Goal: Task Accomplishment & Management: Use online tool/utility

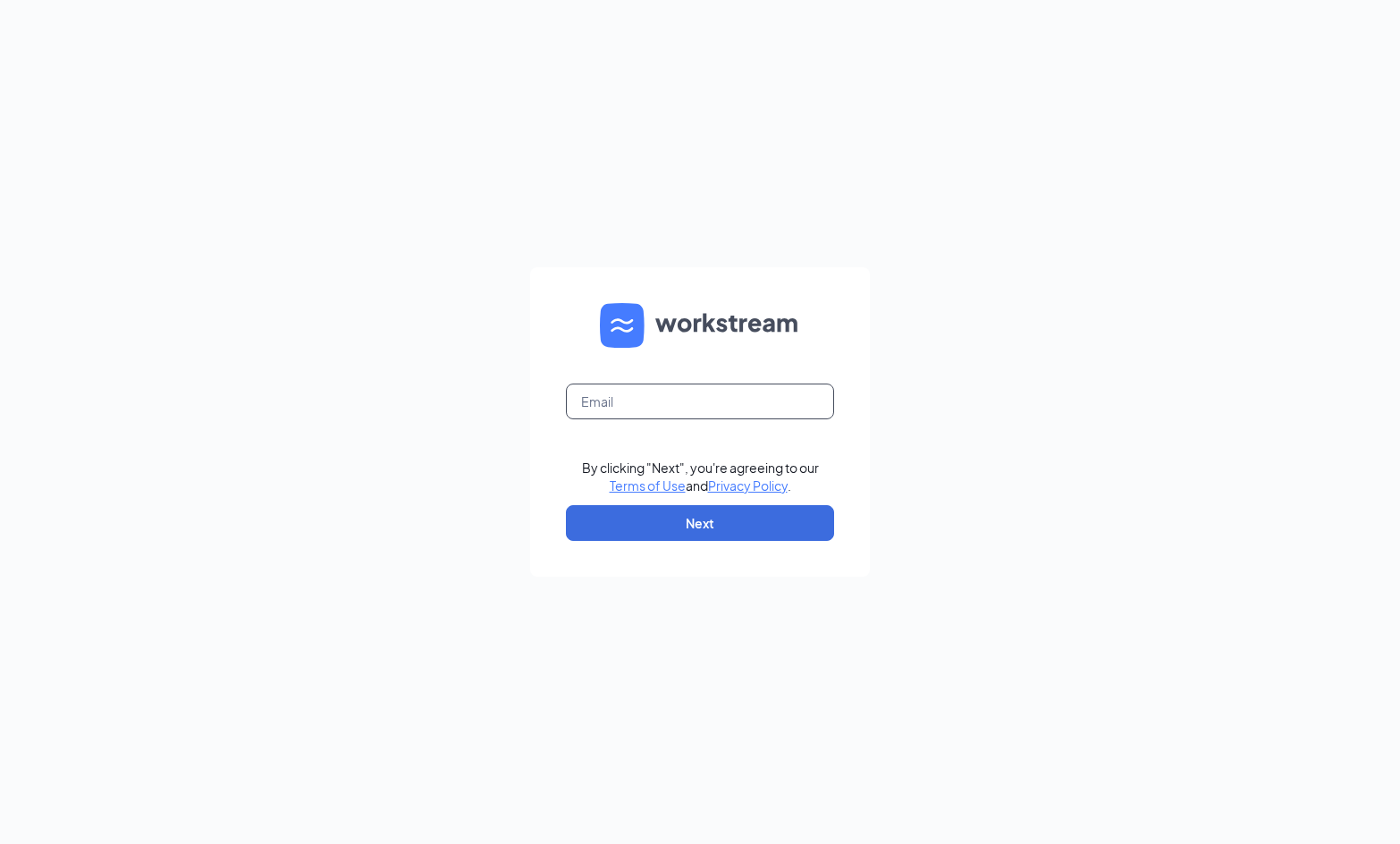
click at [640, 414] on input "text" at bounding box center [700, 401] width 268 height 36
type input "[EMAIL_ADDRESS][DOMAIN_NAME]"
click at [923, 298] on div "[EMAIL_ADDRESS][DOMAIN_NAME] By clicking "Next", you're agreeing to our Terms o…" at bounding box center [700, 422] width 1400 height 844
click at [740, 530] on button "Next" at bounding box center [700, 522] width 268 height 36
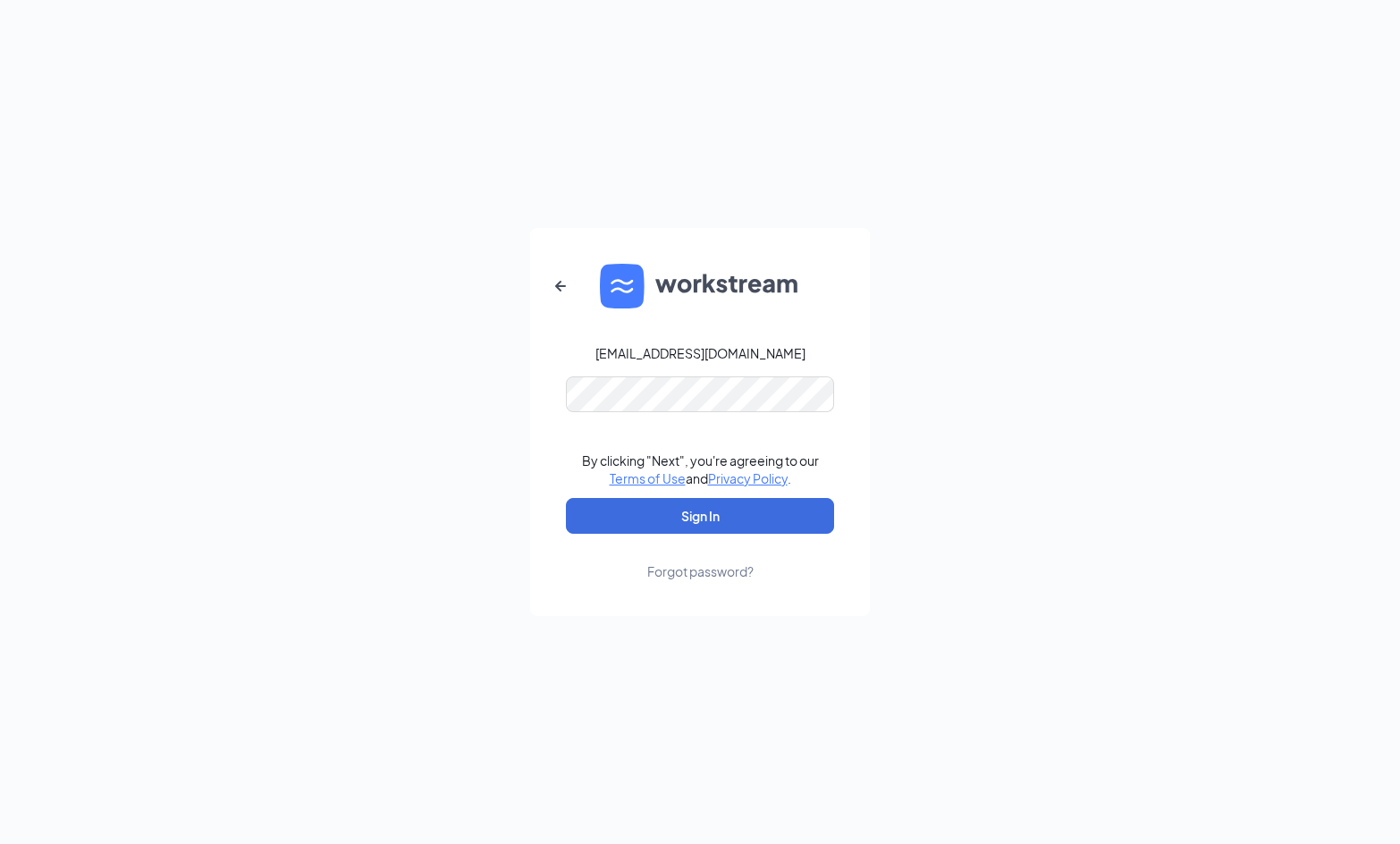
click at [808, 313] on form "[EMAIL_ADDRESS][DOMAIN_NAME] By clicking "Next", you're agreeing to our Terms o…" at bounding box center [700, 421] width 340 height 388
click at [747, 522] on button "Sign In" at bounding box center [700, 515] width 268 height 36
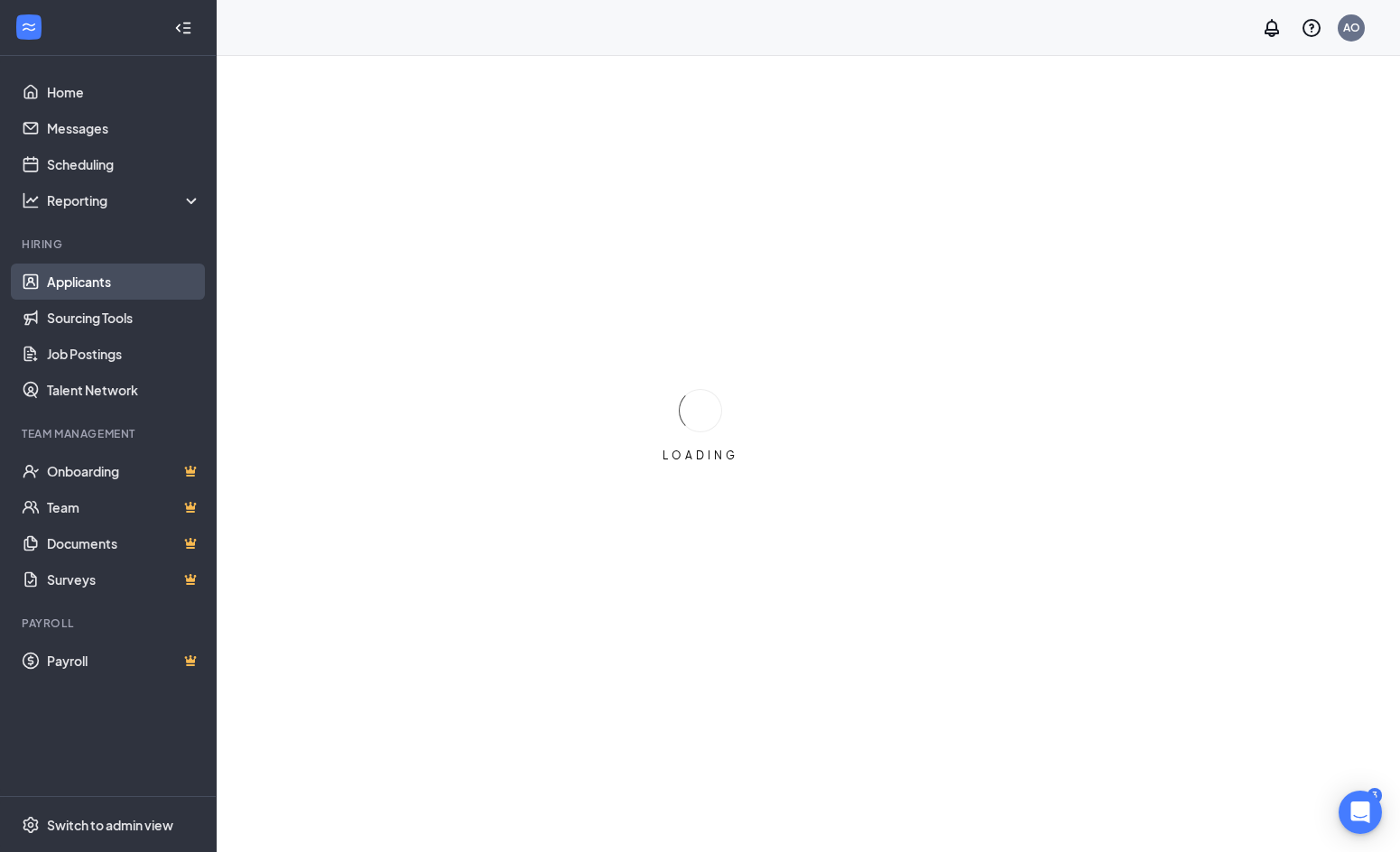
click at [87, 276] on link "Applicants" at bounding box center [124, 281] width 154 height 36
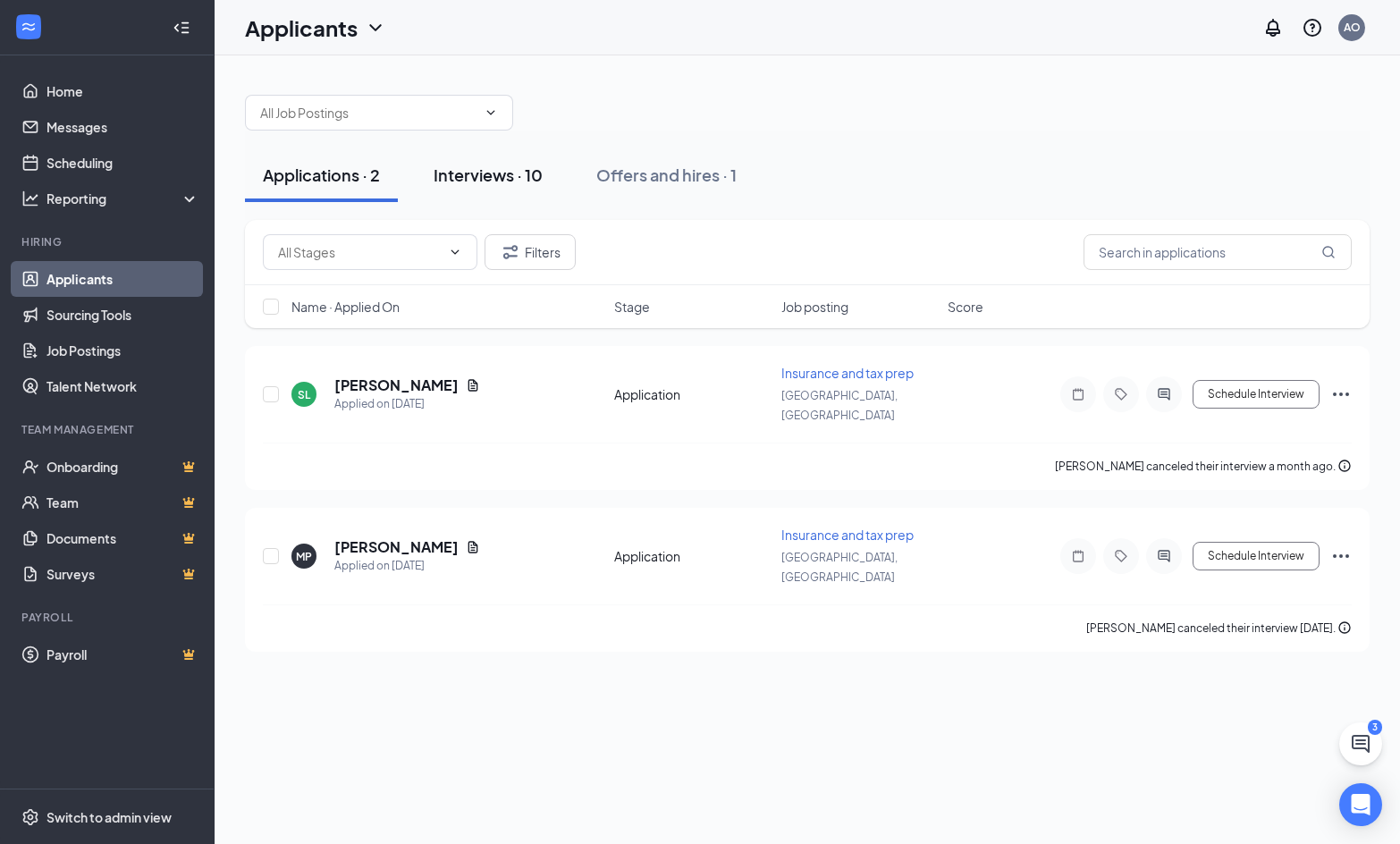
click at [505, 175] on div "Interviews · 10" at bounding box center [488, 175] width 109 height 22
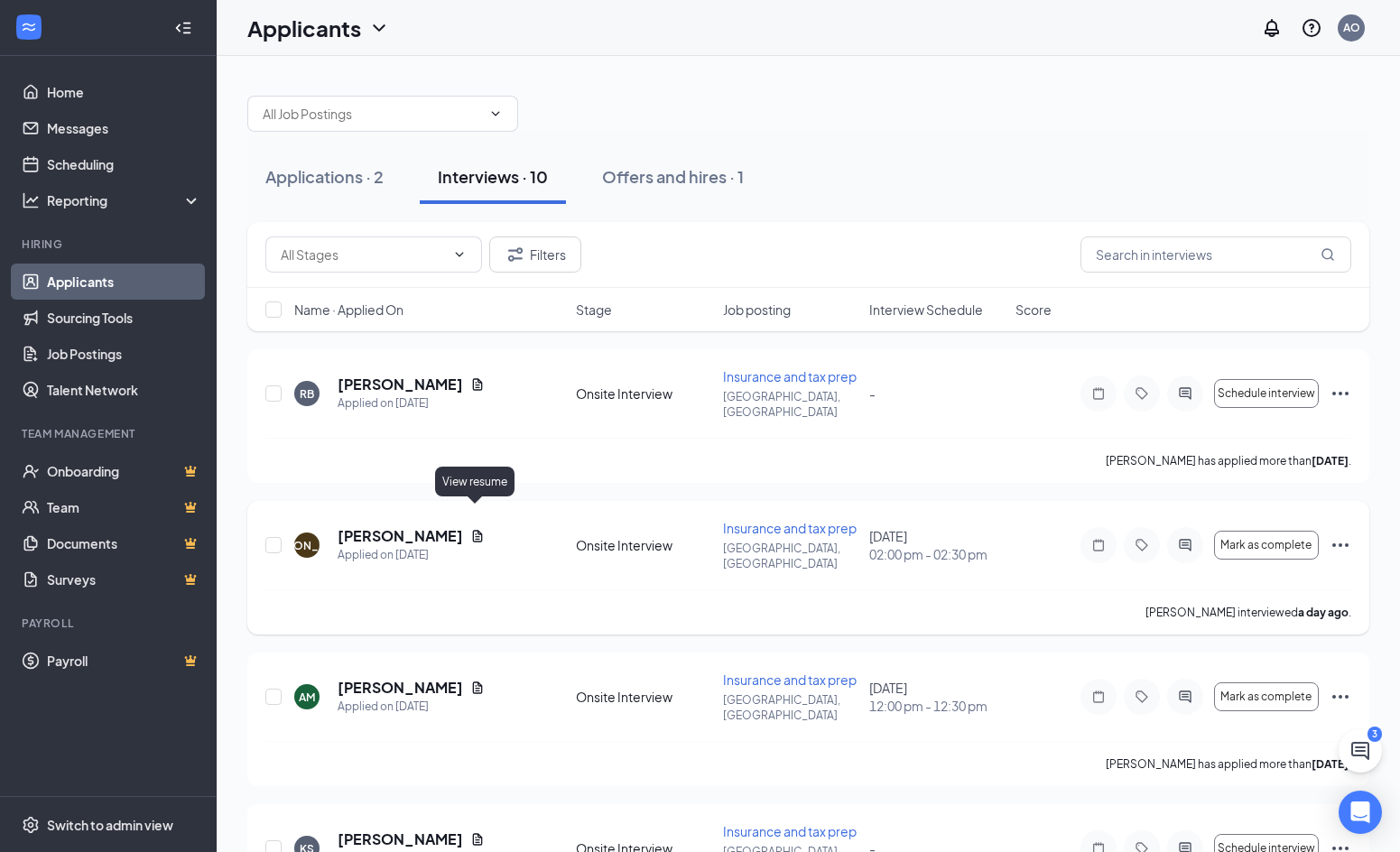
click at [473, 529] on icon "Document" at bounding box center [477, 535] width 10 height 12
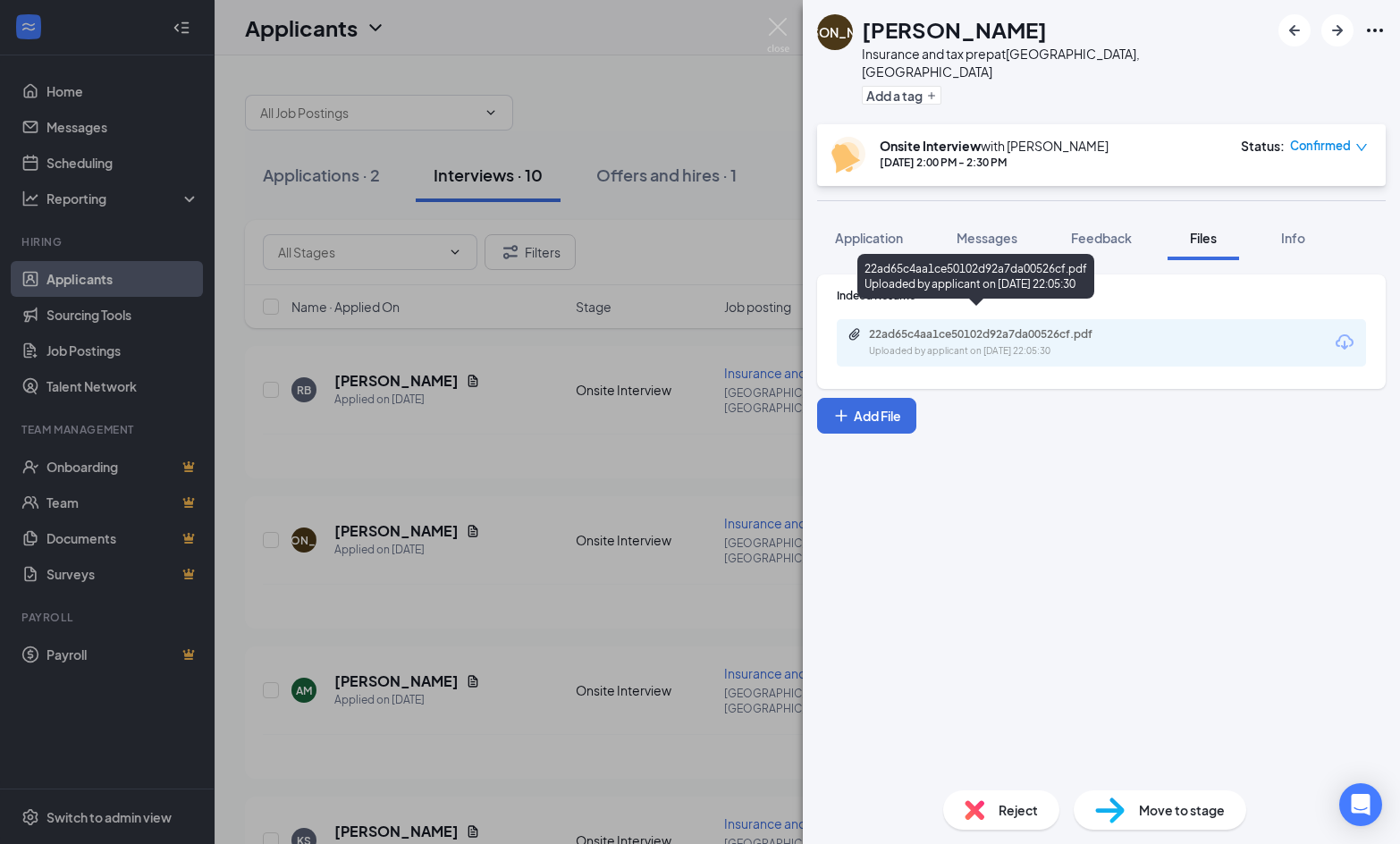
click at [996, 327] on div "22ad65c4aa1ce50102d92a7da00526cf.pdf" at bounding box center [994, 334] width 251 height 15
click at [558, 379] on div "JO Jonathan Olmedo Insurance and tax prep at Los Angeles, CA Add a tag Onsite I…" at bounding box center [700, 422] width 1400 height 844
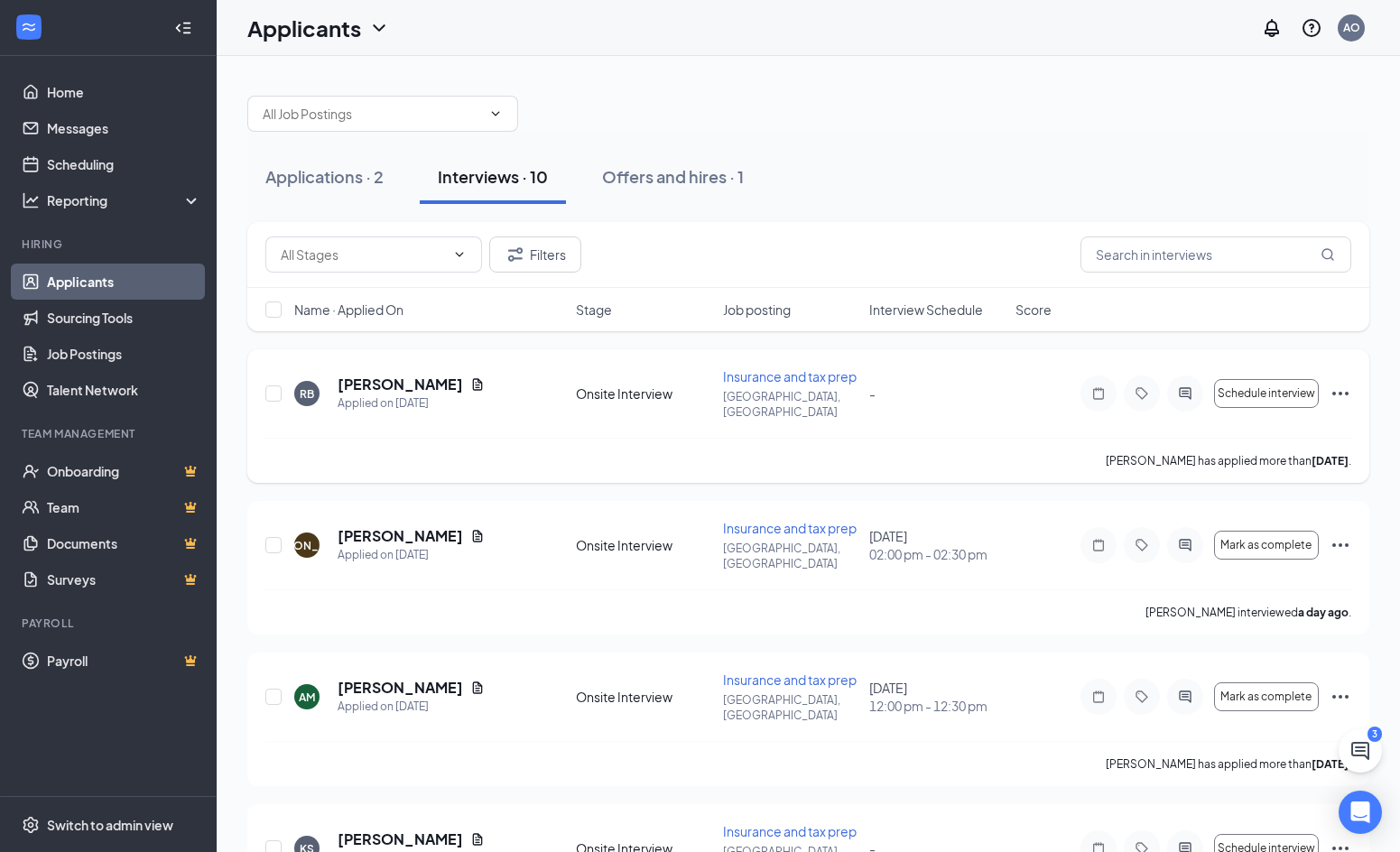
click at [571, 438] on div "Ritam Basi has applied more than 4 days ago ." at bounding box center [807, 459] width 1086 height 46
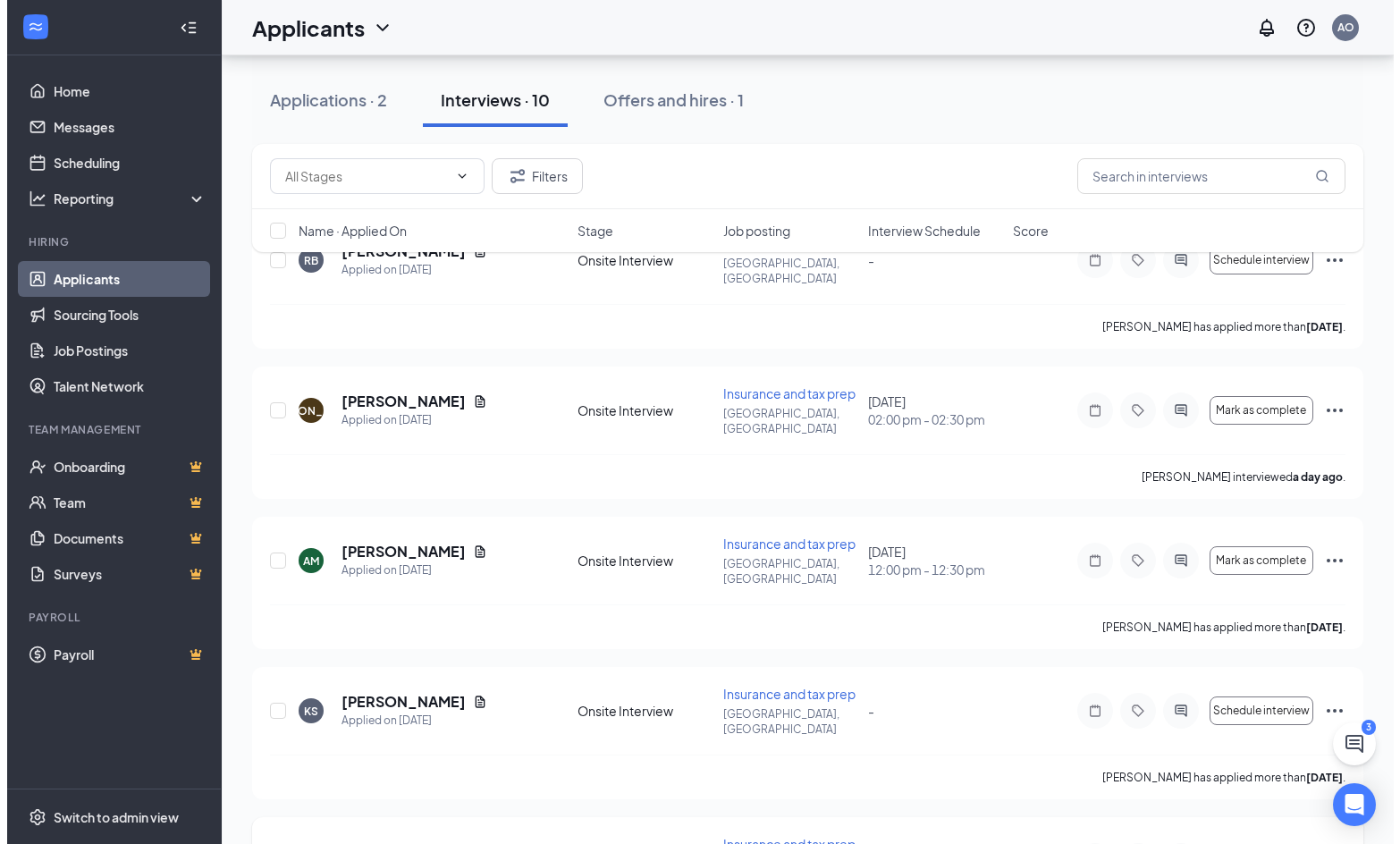
scroll to position [358, 0]
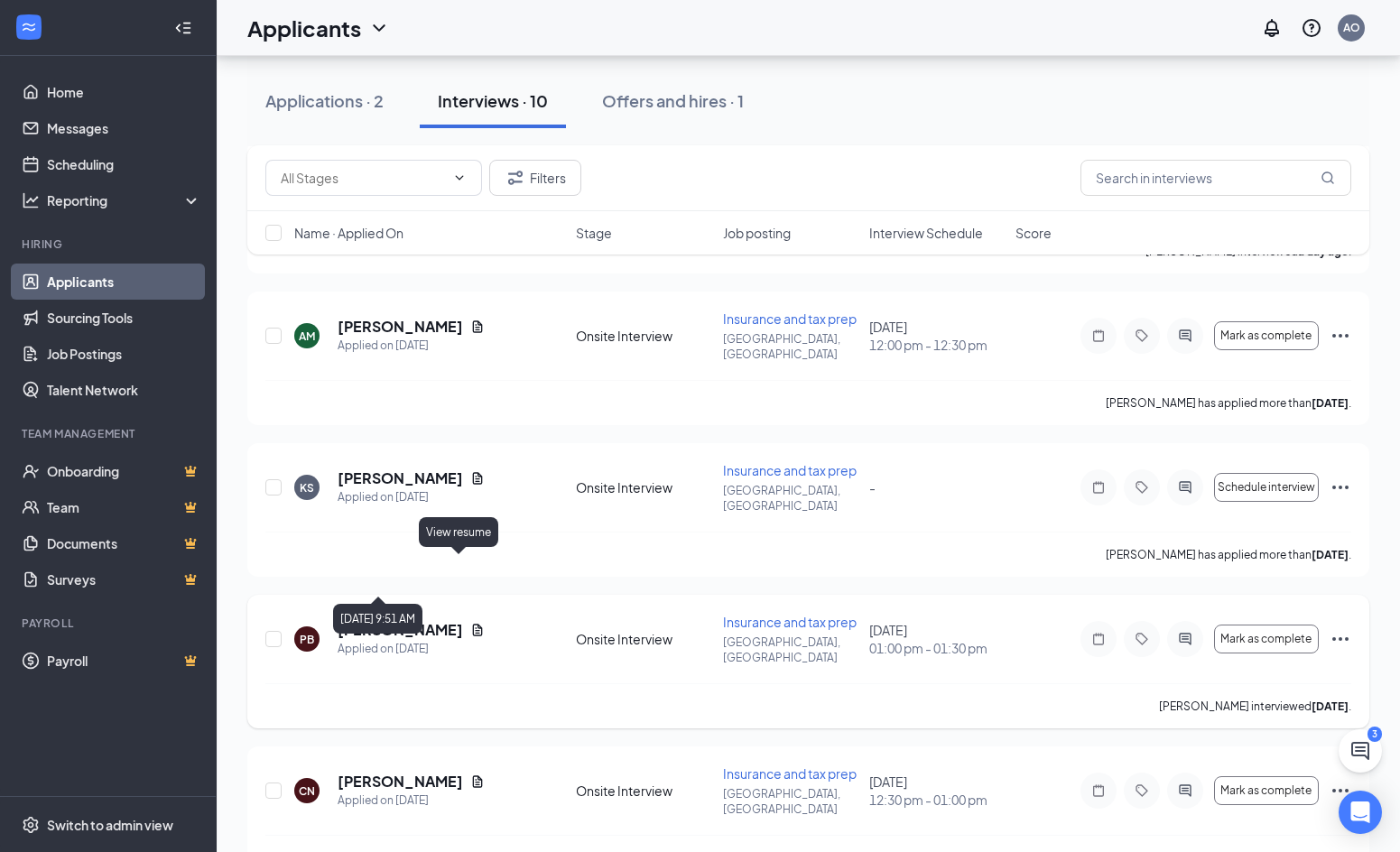
click at [470, 622] on icon "Document" at bounding box center [477, 630] width 15 height 15
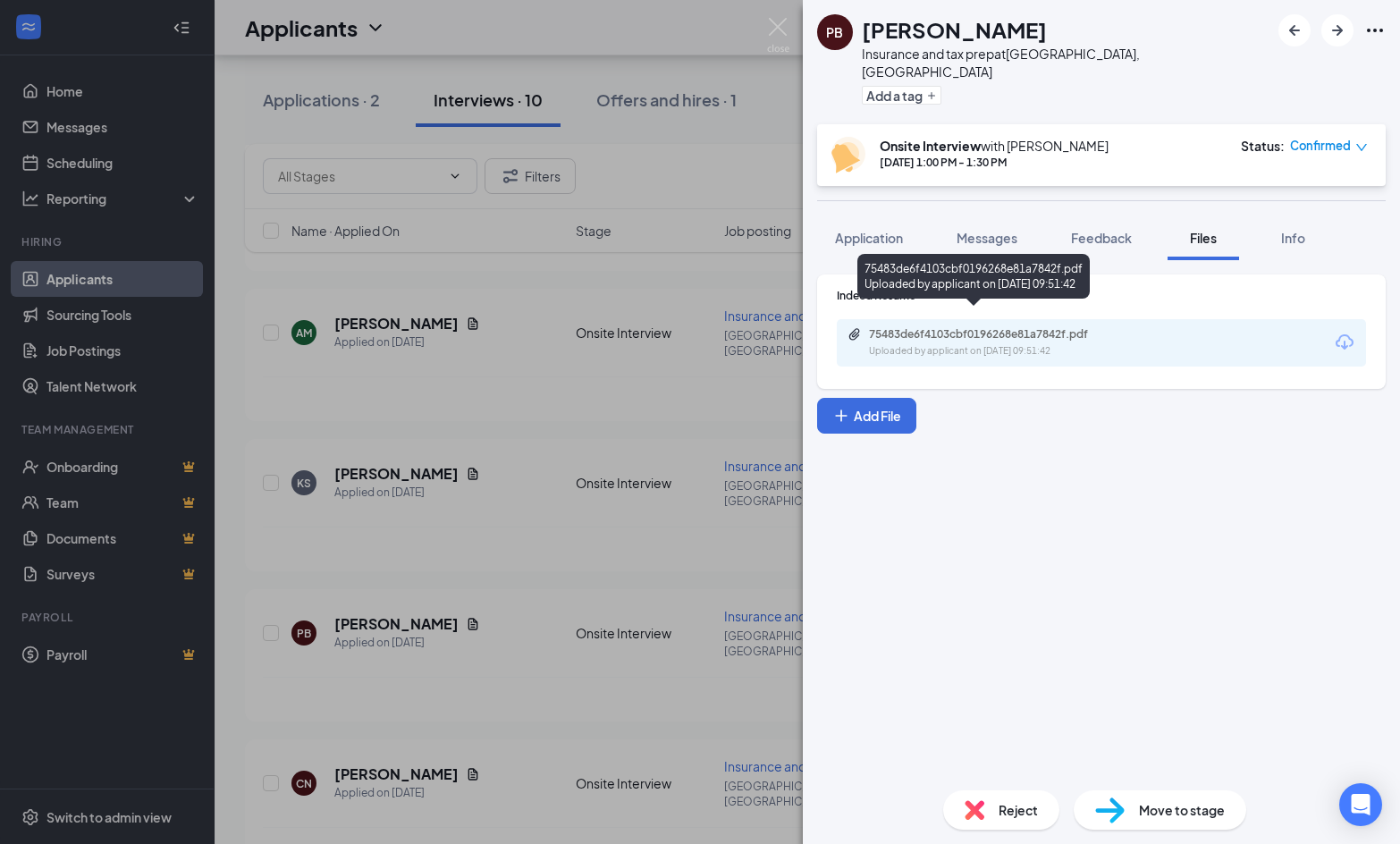
click at [1007, 327] on div "75483de6f4103cbf0196268e81a7842f.pdf" at bounding box center [994, 334] width 251 height 15
